Goal: Task Accomplishment & Management: Use online tool/utility

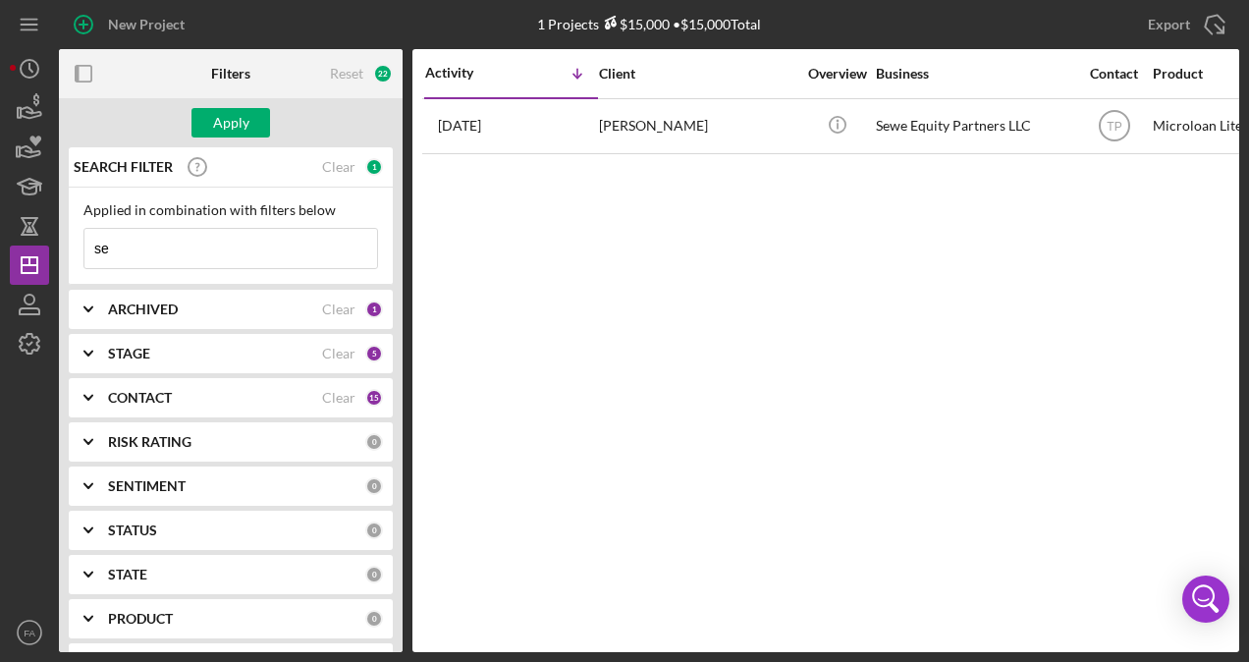
type input "s"
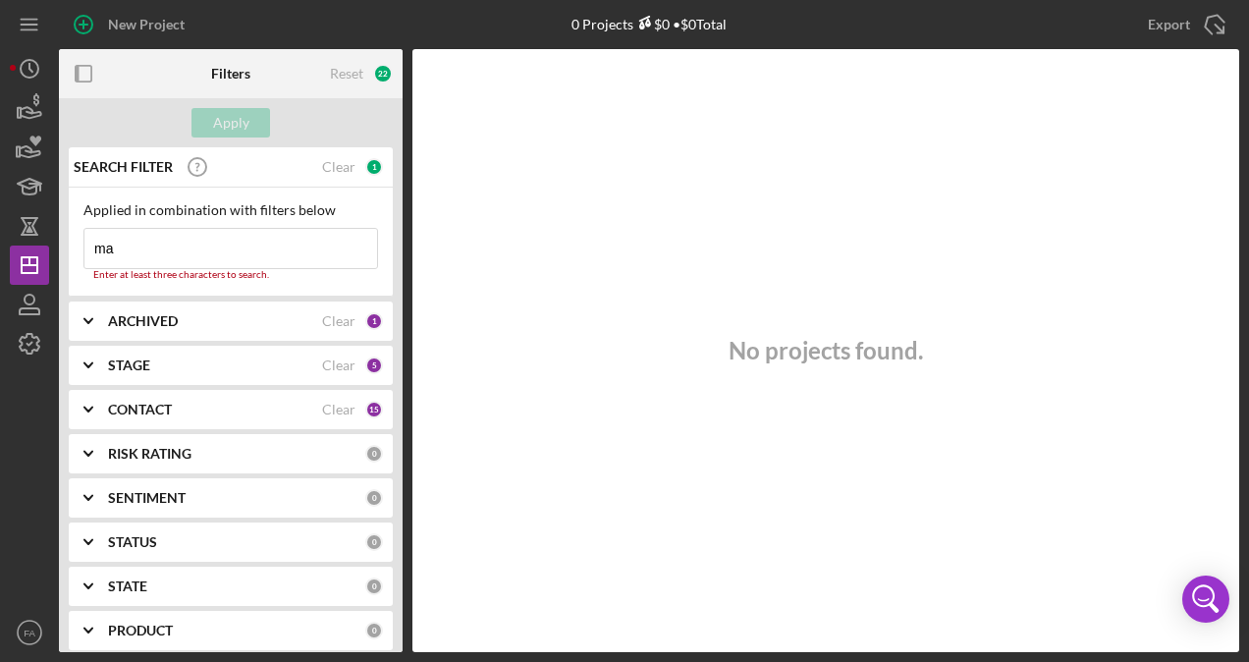
type input "m"
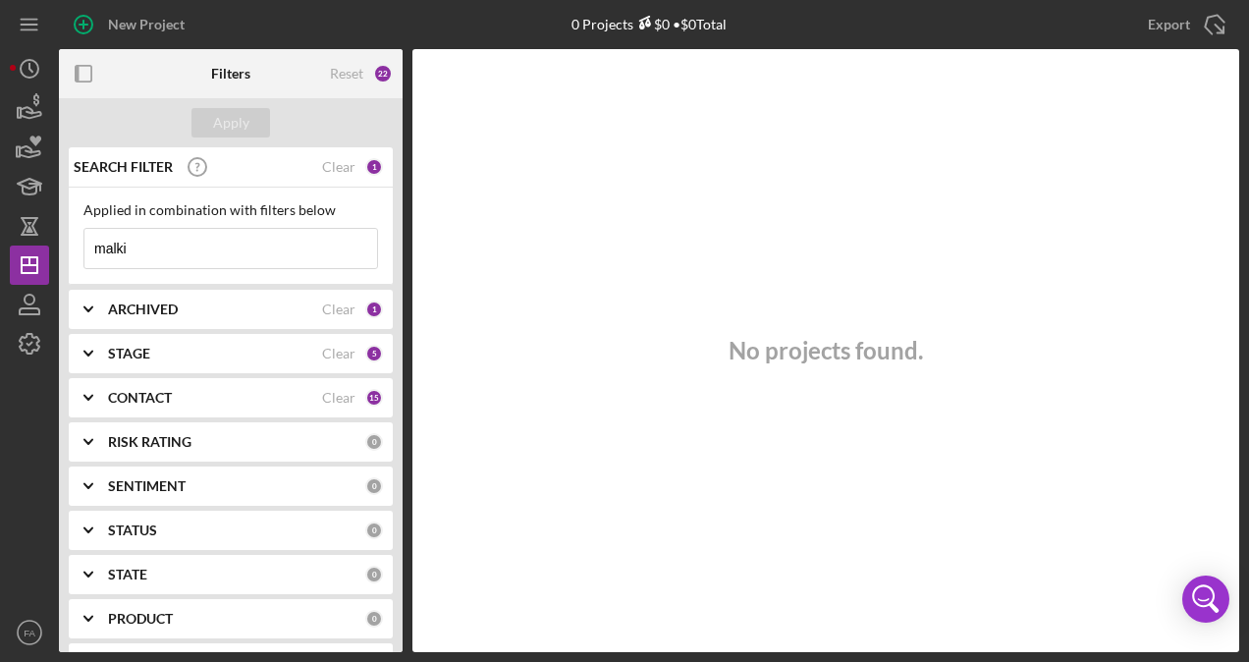
type input "malki"
click at [208, 393] on div "CONTACT" at bounding box center [215, 398] width 214 height 16
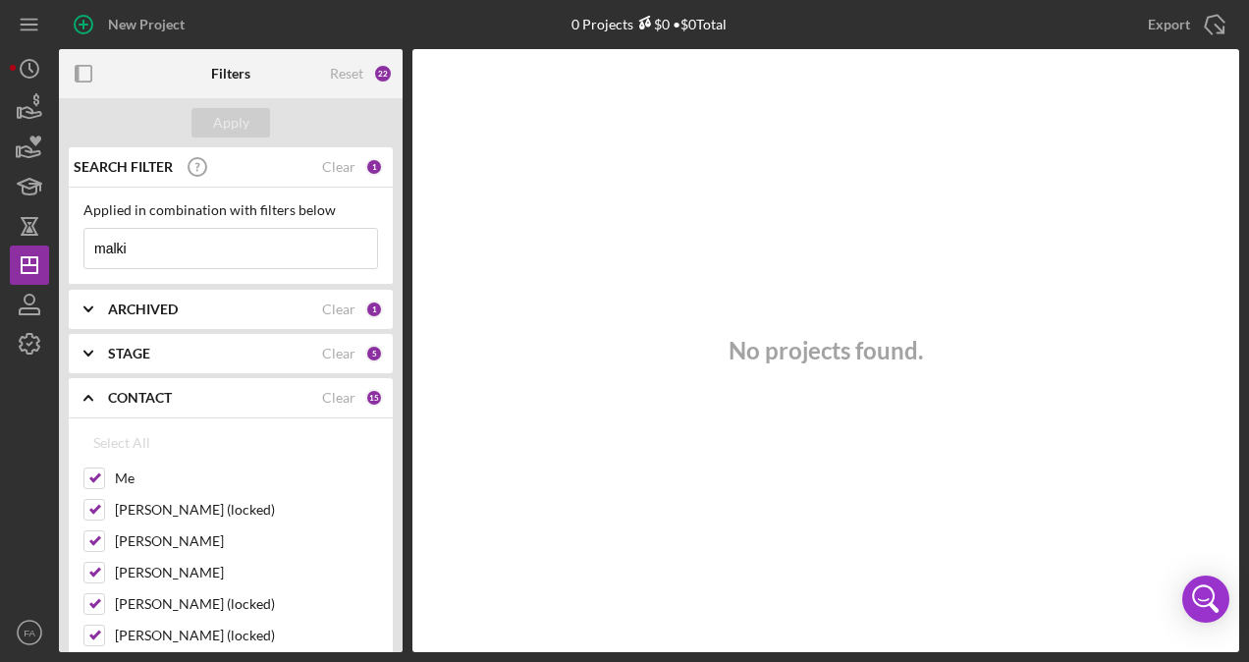
click at [208, 393] on div "CONTACT" at bounding box center [215, 398] width 214 height 16
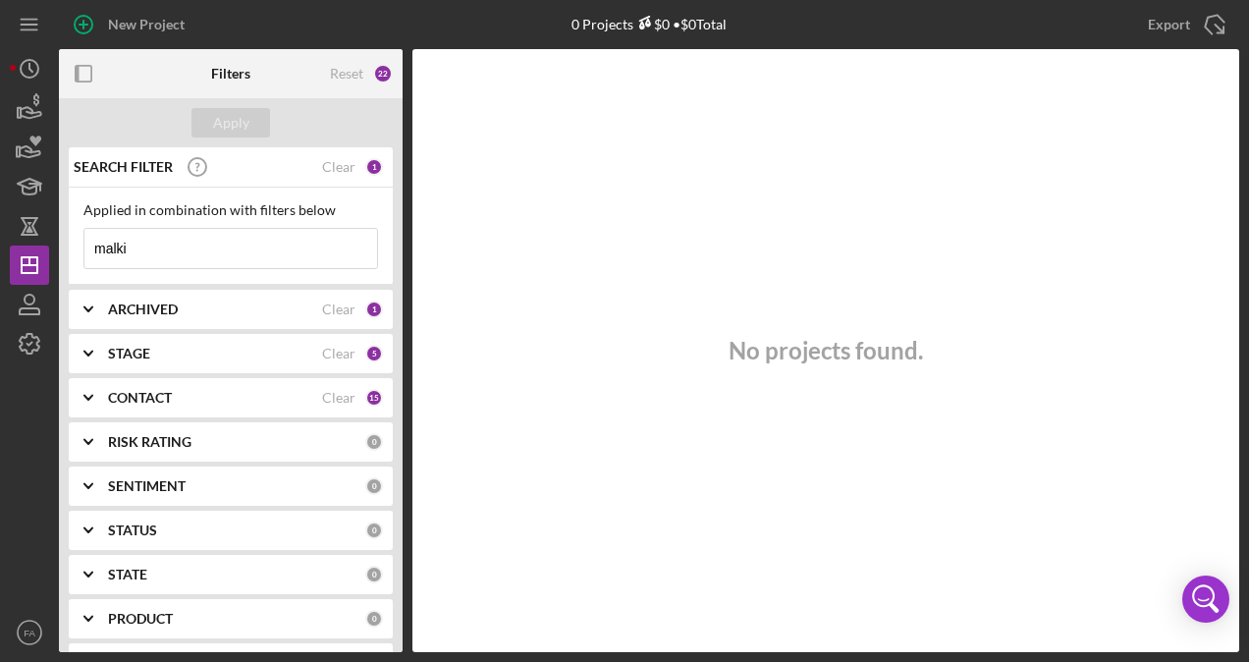
click at [232, 253] on input "malki" at bounding box center [230, 248] width 293 height 39
click at [231, 314] on div "ARCHIVED" at bounding box center [215, 309] width 214 height 16
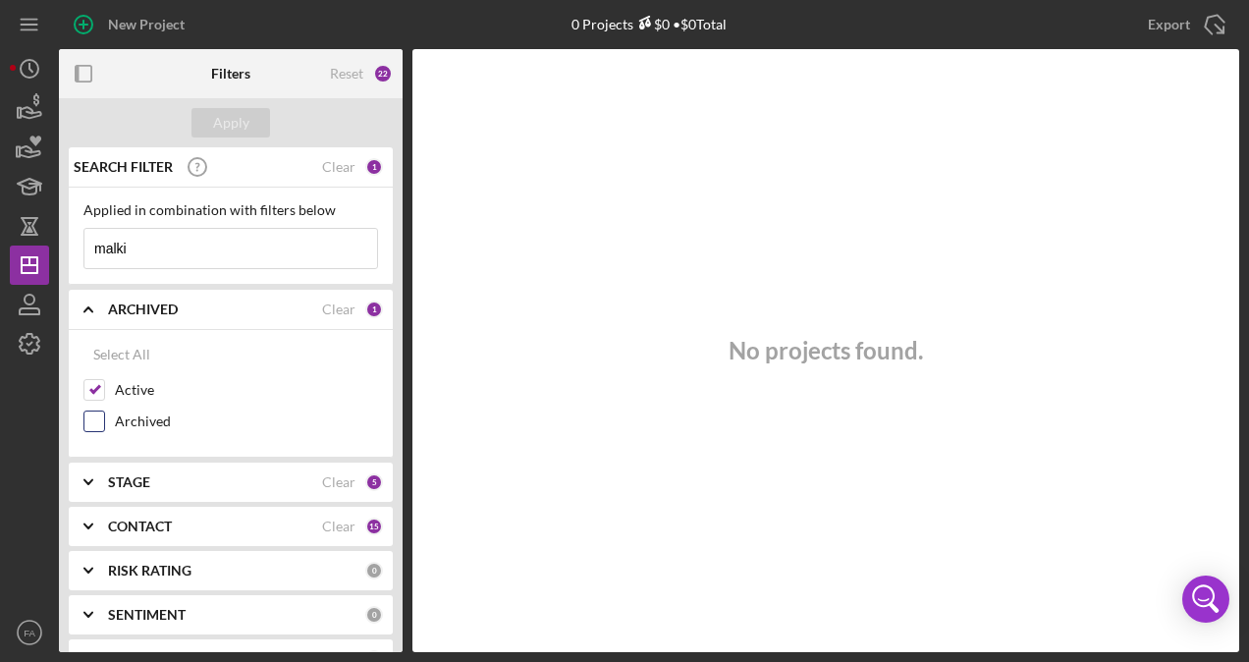
click at [155, 411] on label "Archived" at bounding box center [246, 421] width 263 height 20
click at [104, 411] on input "Archived" at bounding box center [94, 421] width 20 height 20
checkbox input "true"
click at [232, 118] on div "Apply" at bounding box center [231, 122] width 36 height 29
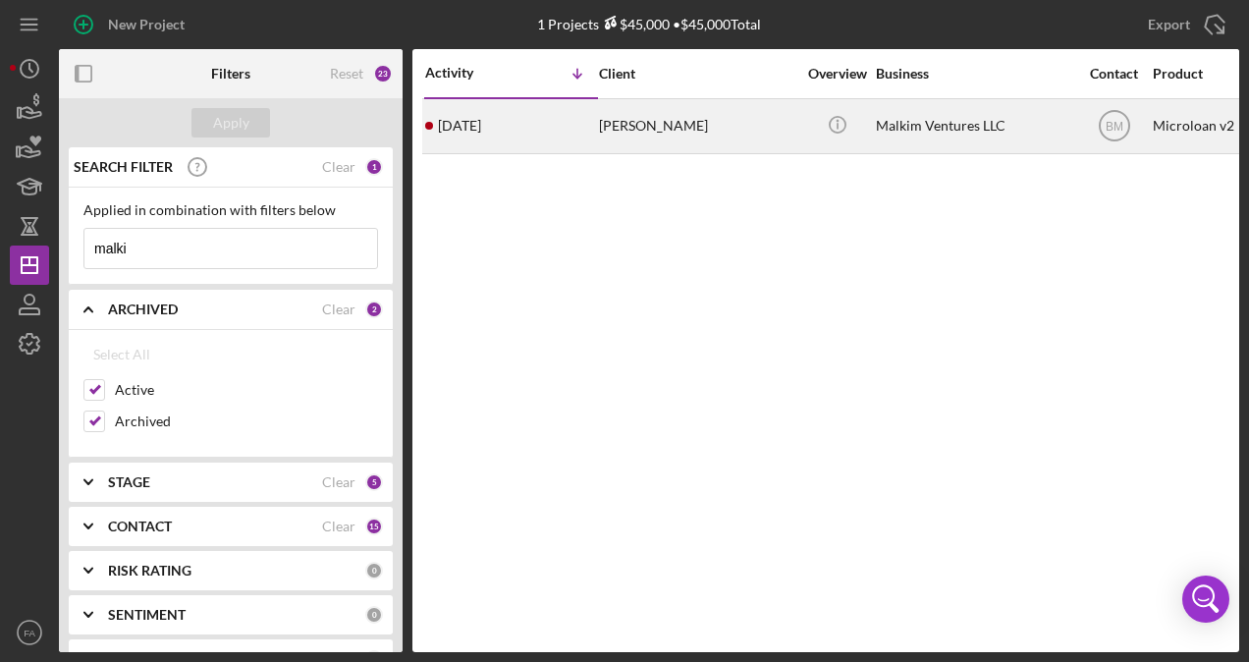
click at [674, 135] on div "[PERSON_NAME]" at bounding box center [697, 126] width 196 height 52
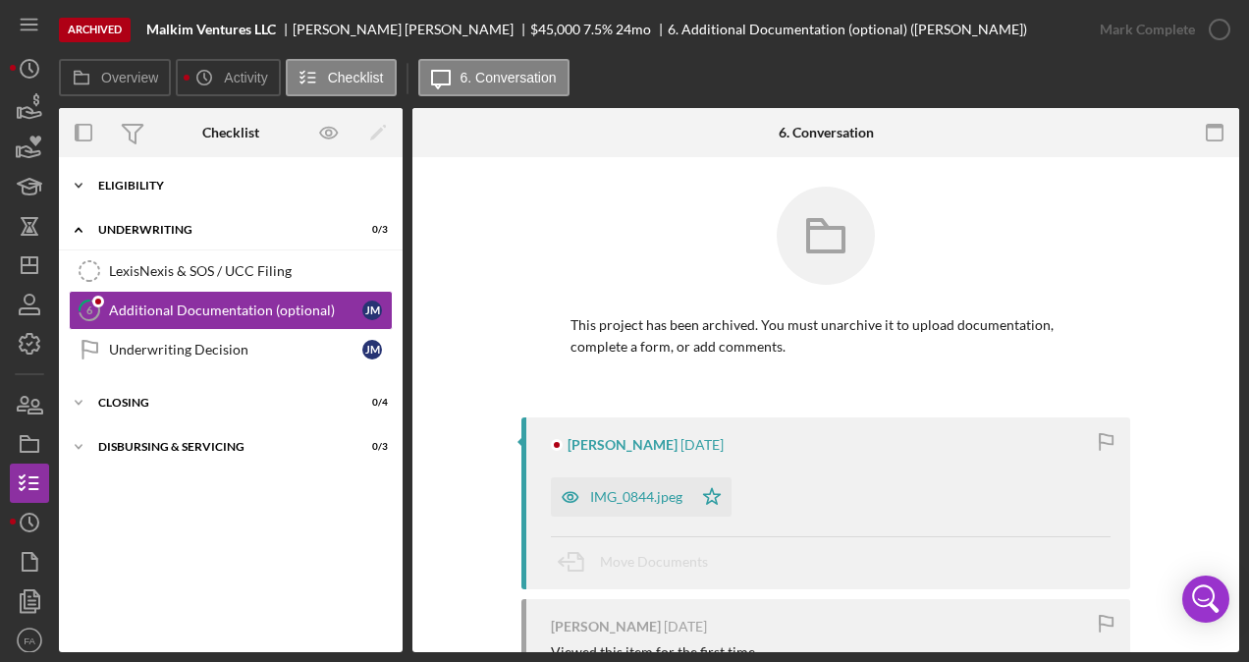
click at [271, 186] on div "Eligibility" at bounding box center [238, 186] width 280 height 12
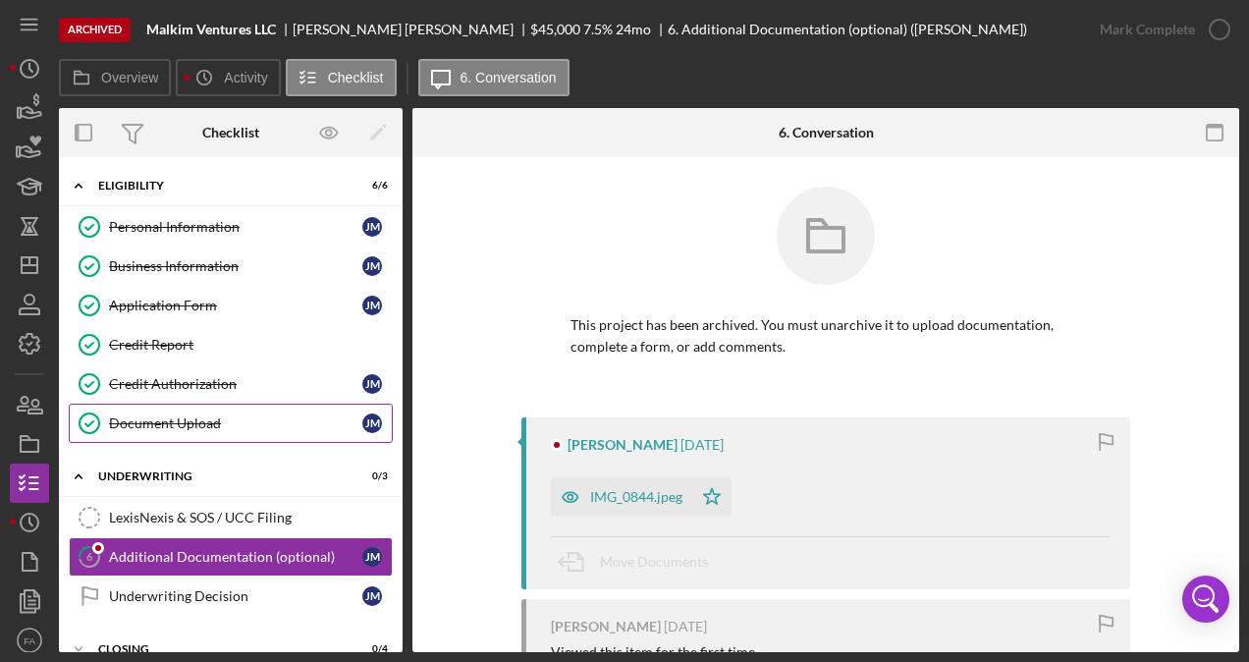
click at [242, 421] on div "Document Upload" at bounding box center [235, 423] width 253 height 16
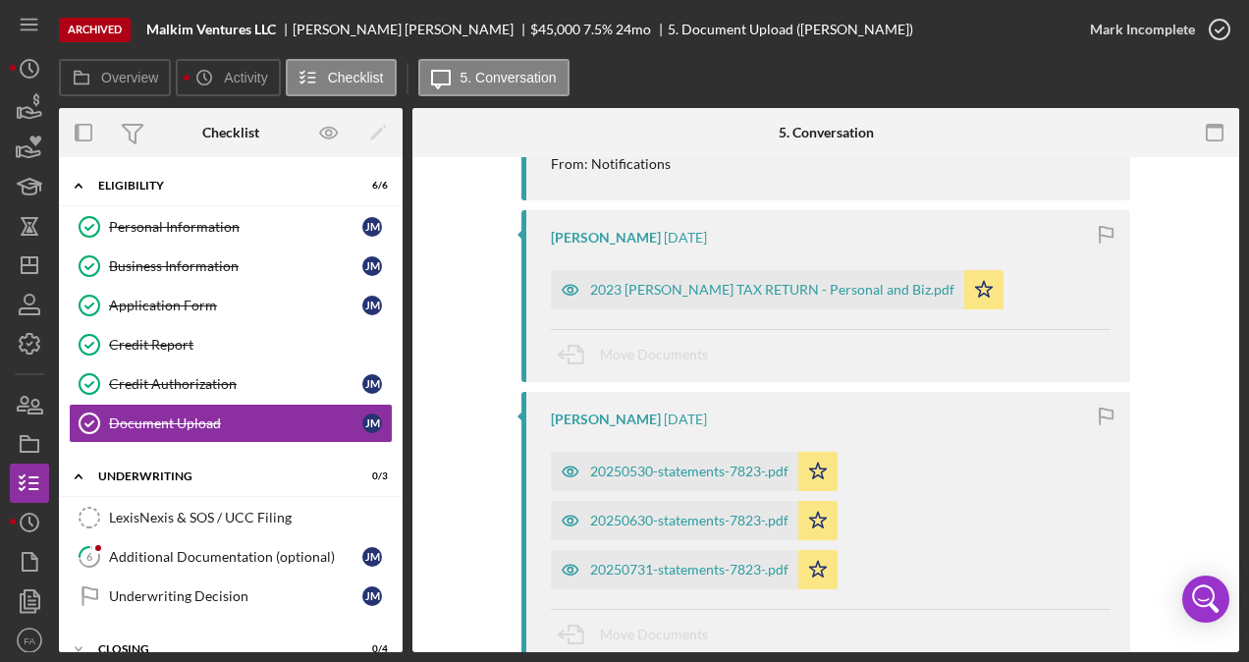
scroll to position [1203, 0]
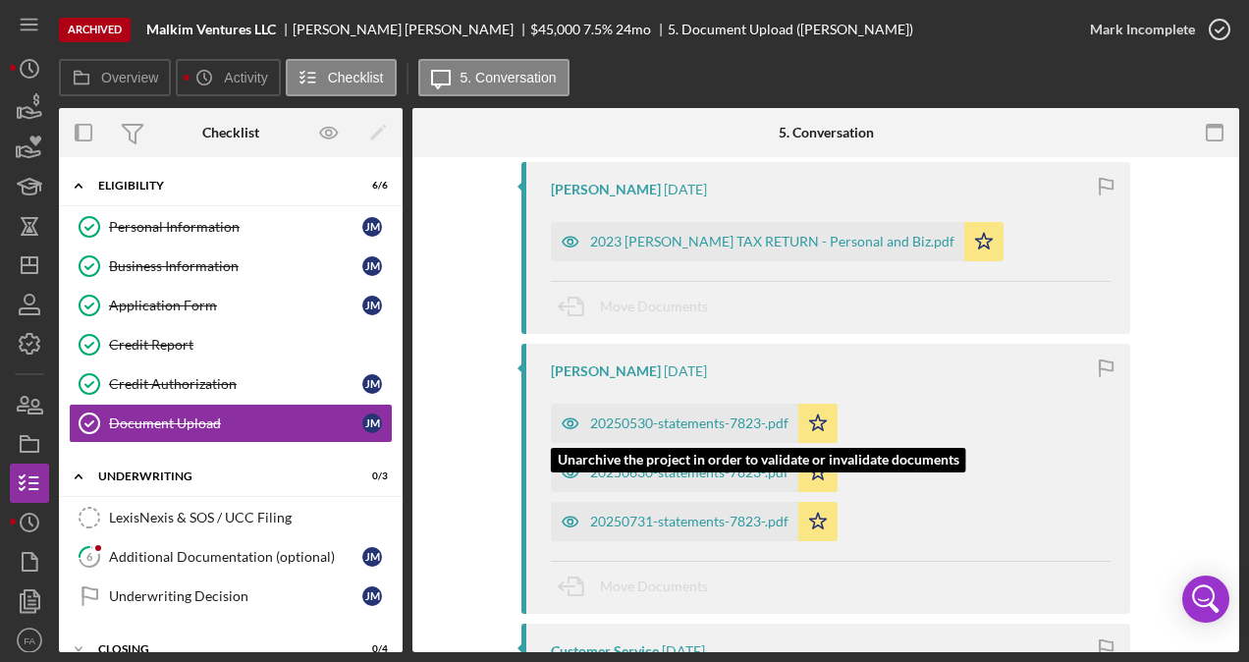
click at [673, 415] on div "20250530-statements-7823-.pdf" at bounding box center [689, 423] width 198 height 16
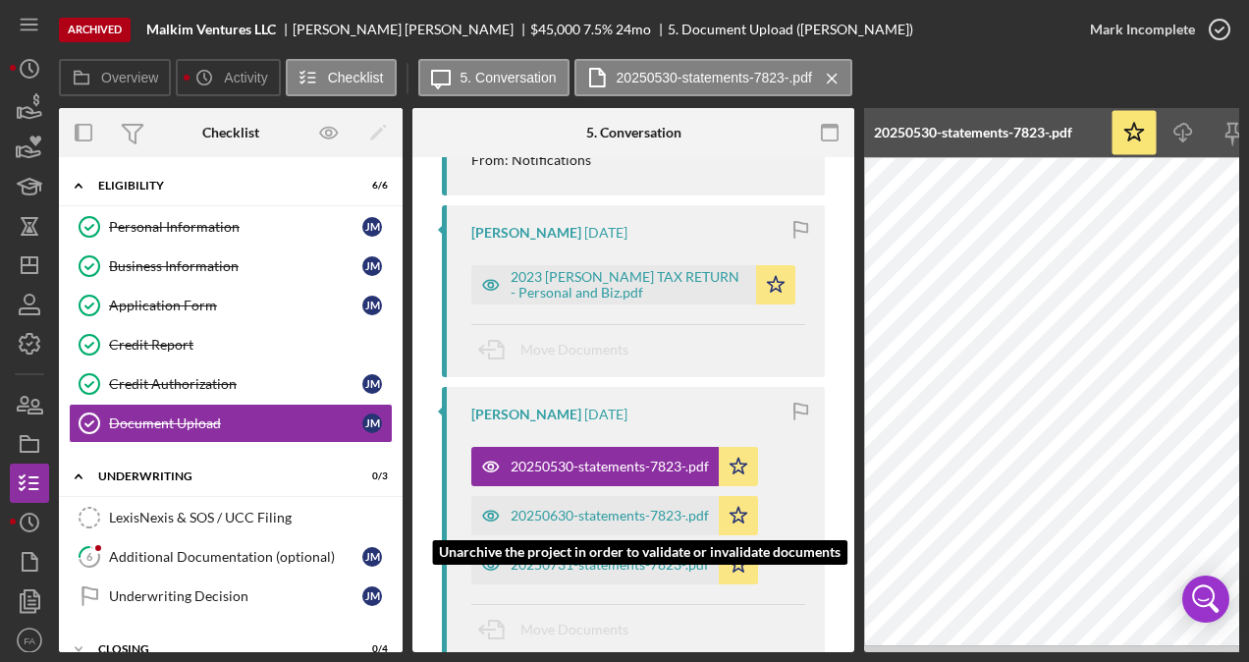
click at [630, 507] on div "20250630-statements-7823-.pdf" at bounding box center [609, 515] width 198 height 16
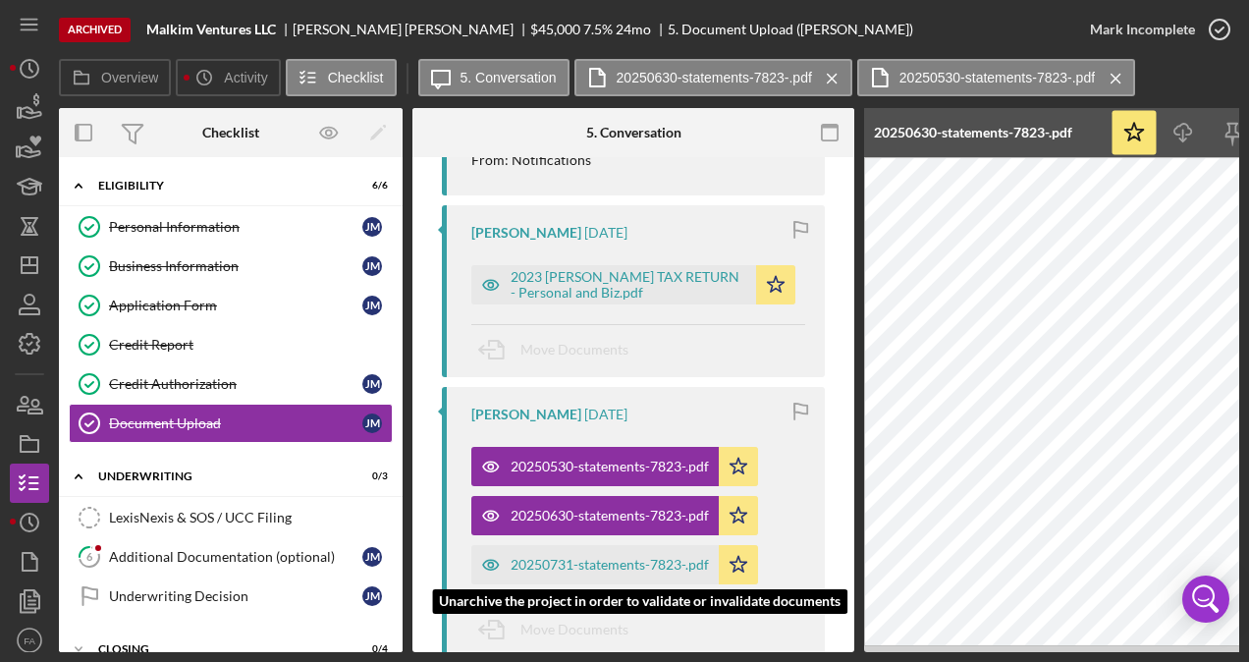
click at [622, 557] on div "20250731-statements-7823-.pdf" at bounding box center [609, 565] width 198 height 16
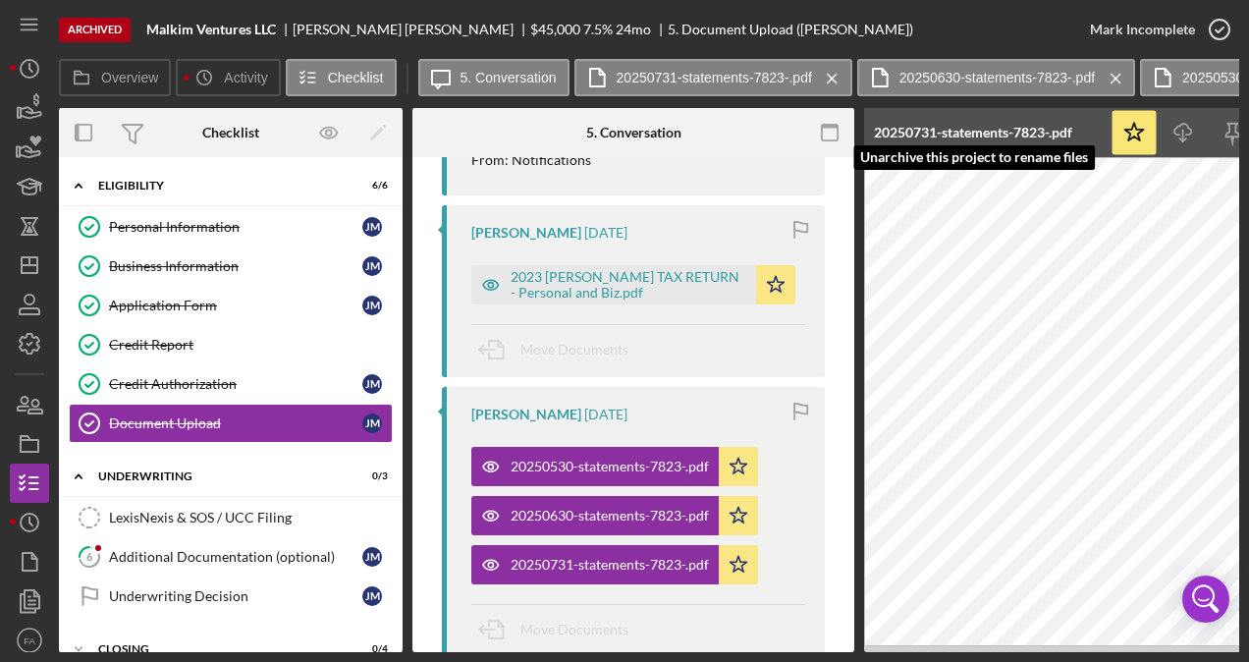
click at [1008, 130] on div "20250731-statements-7823-.pdf" at bounding box center [973, 133] width 198 height 16
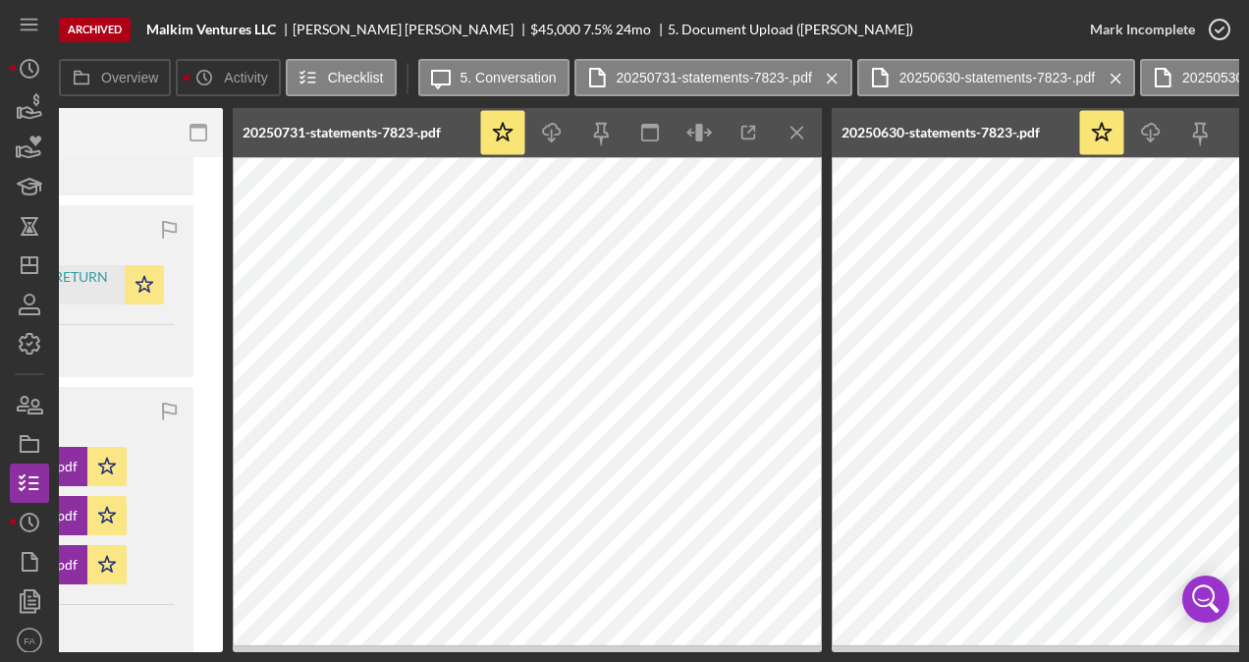
scroll to position [0, 632]
click at [748, 135] on icon "button" at bounding box center [747, 133] width 44 height 44
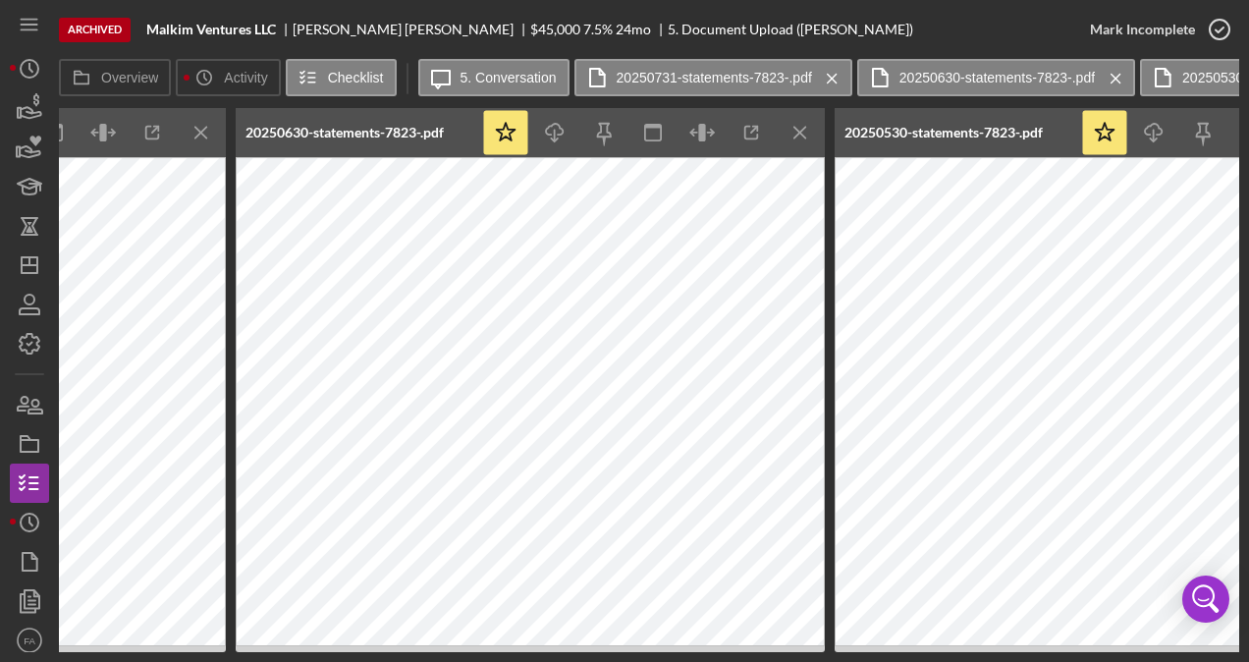
scroll to position [0, 1412]
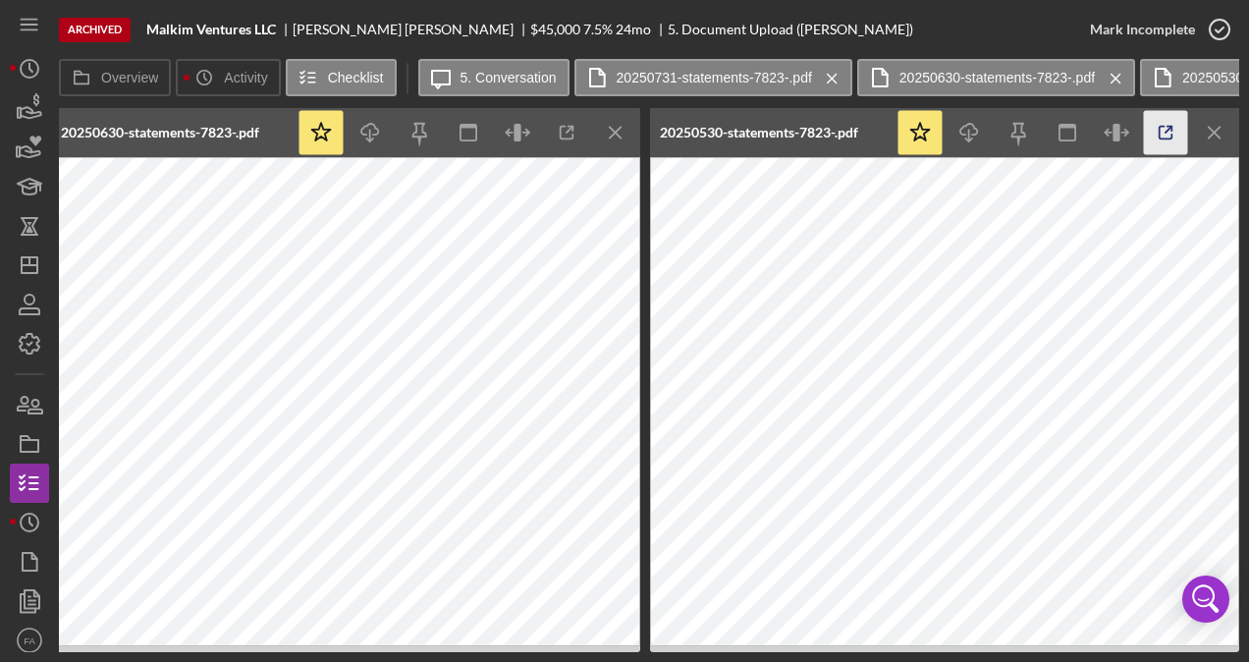
click at [1165, 133] on line "button" at bounding box center [1168, 130] width 6 height 6
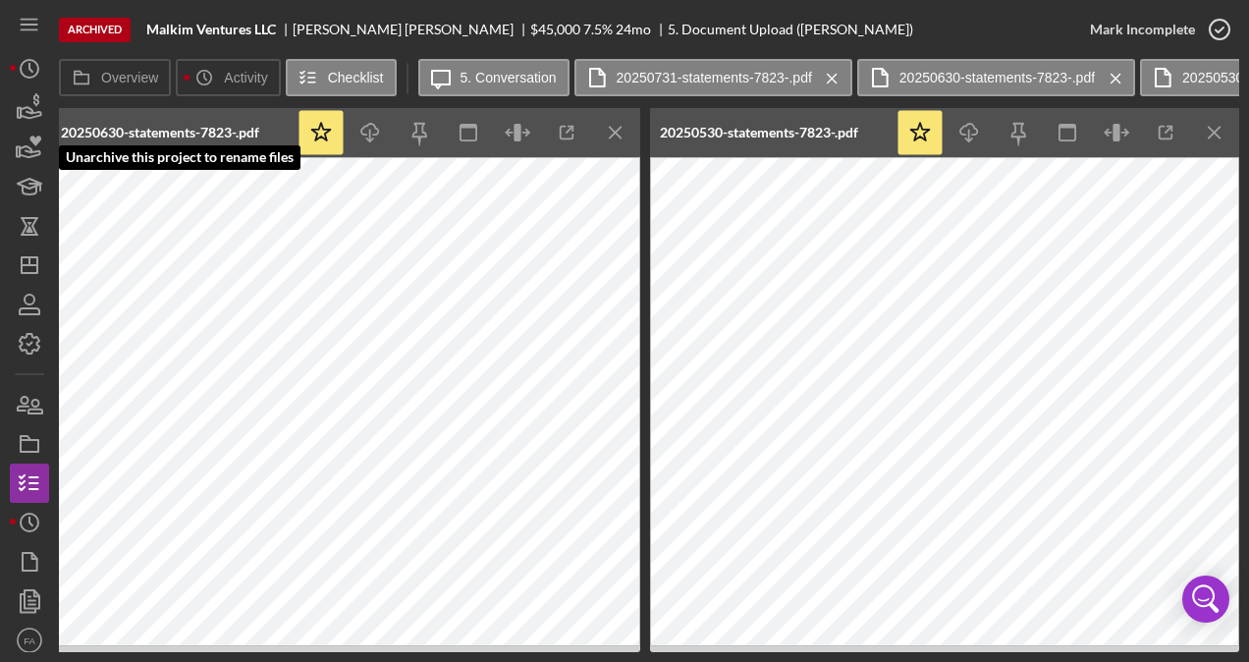
click at [226, 130] on div "20250630-statements-7823-.pdf" at bounding box center [160, 133] width 198 height 16
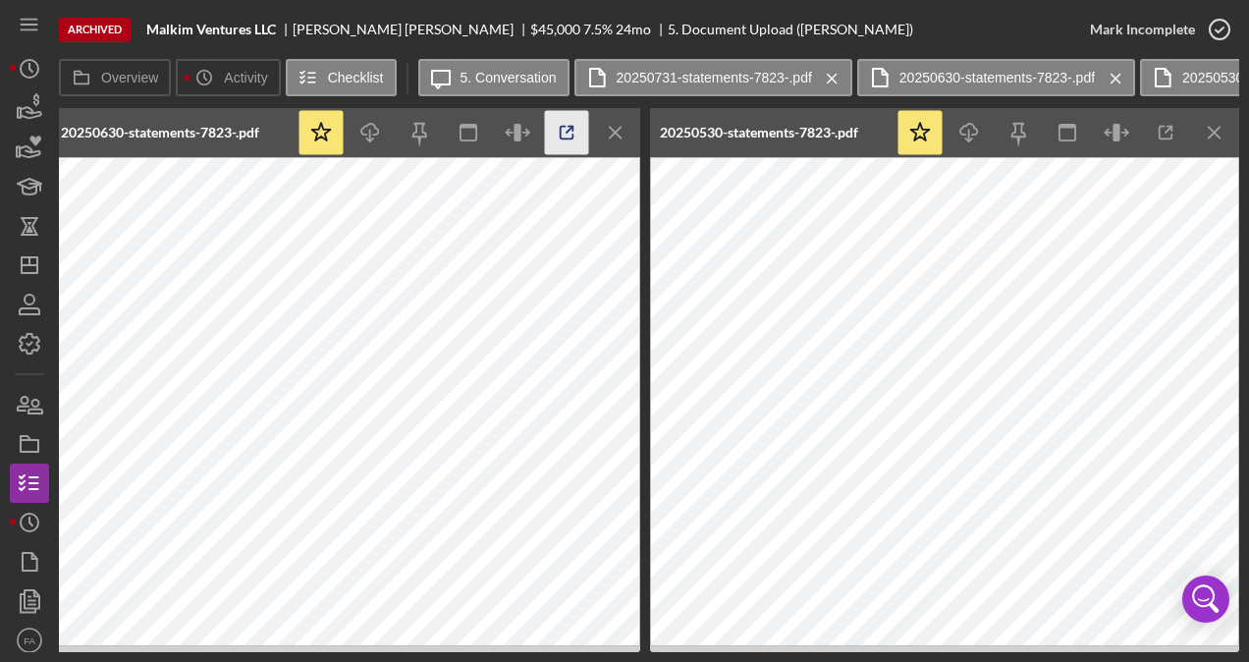
click at [571, 137] on icon "button" at bounding box center [567, 133] width 44 height 44
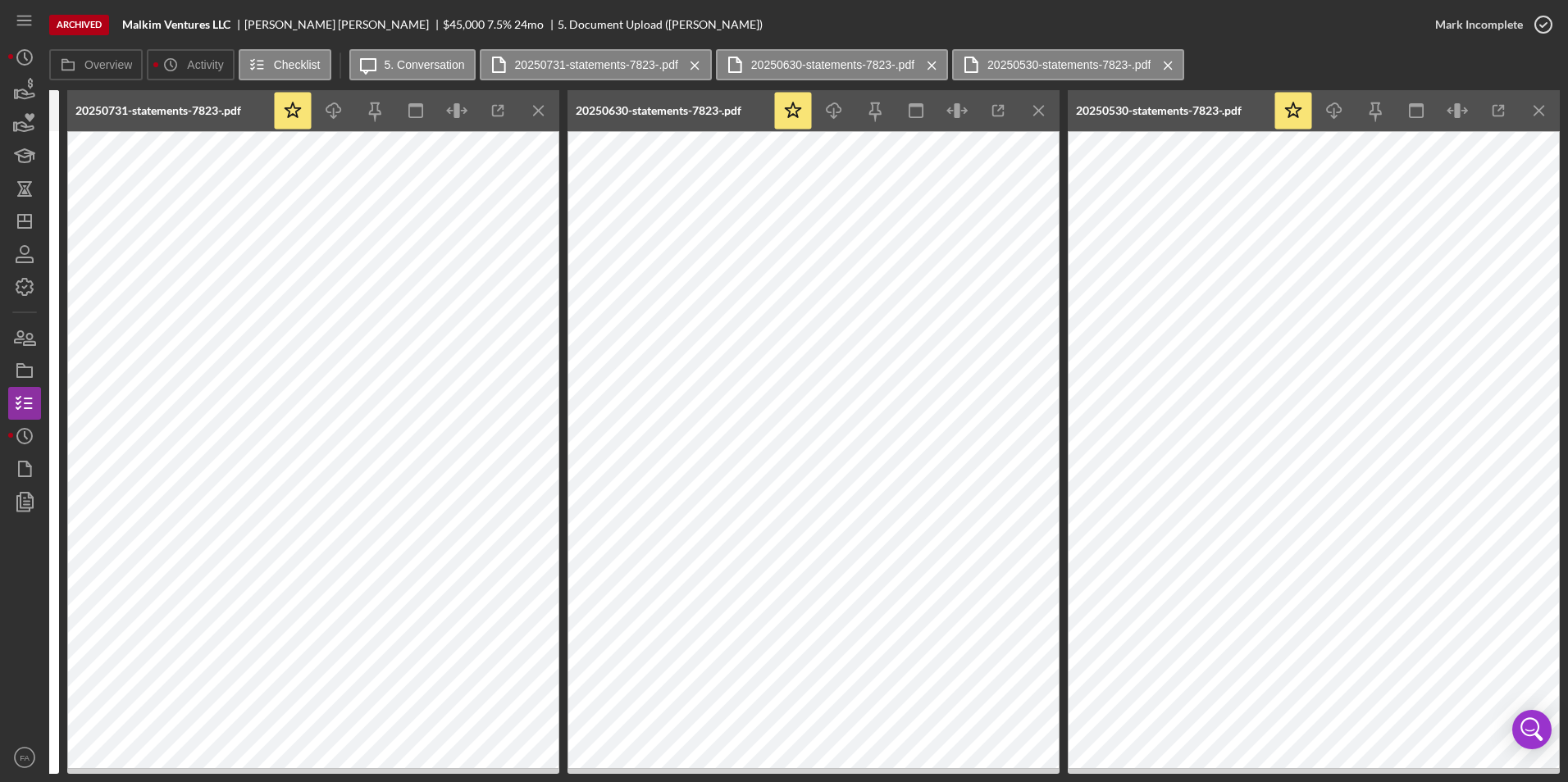
scroll to position [1079, 0]
